Goal: Information Seeking & Learning: Learn about a topic

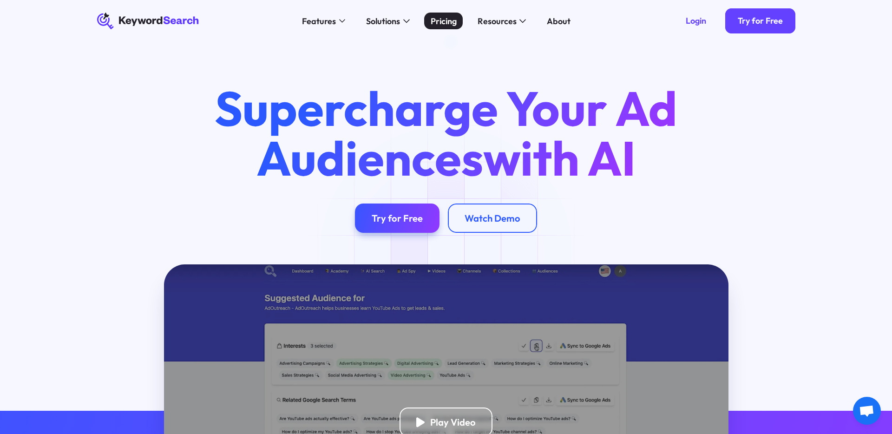
click at [448, 25] on div "Pricing" at bounding box center [444, 21] width 26 height 13
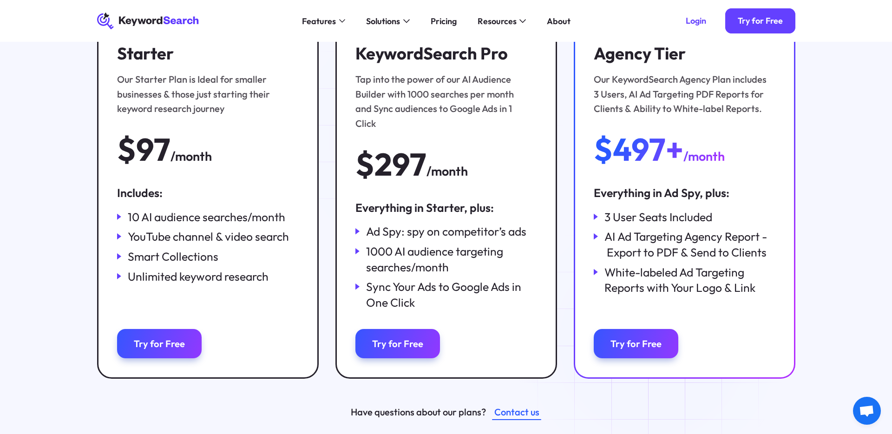
scroll to position [166, 0]
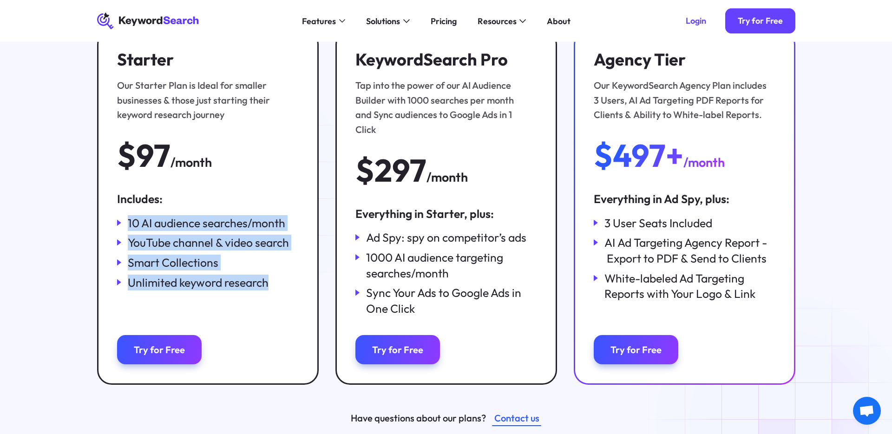
drag, startPoint x: 286, startPoint y: 295, endPoint x: 226, endPoint y: 193, distance: 118.3
click at [226, 193] on div "Includes: 10 AI audience searches/month YouTube channel & video search Smart Co…" at bounding box center [207, 253] width 181 height 125
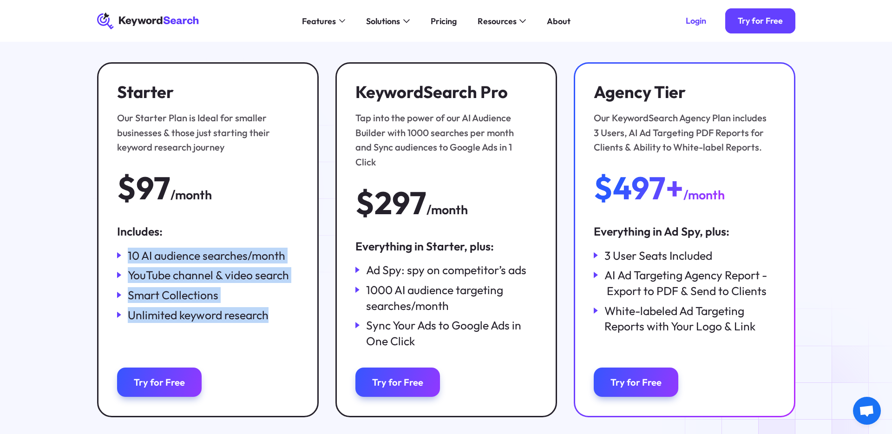
scroll to position [132, 0]
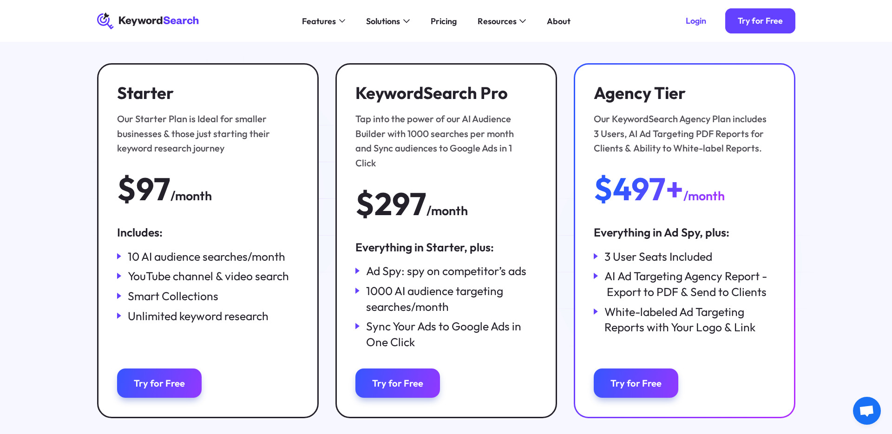
click at [226, 193] on div "Starter Our Starter Plan is Ideal for smaller businesses & those just starting …" at bounding box center [207, 144] width 181 height 122
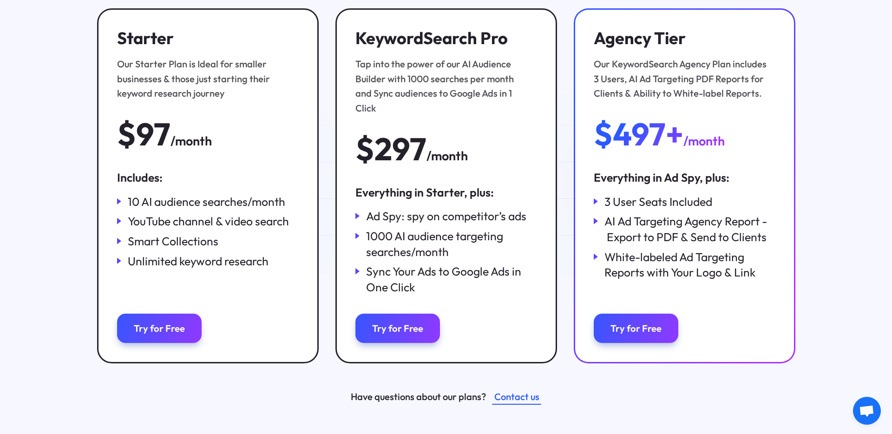
scroll to position [190, 0]
